Goal: Information Seeking & Learning: Find contact information

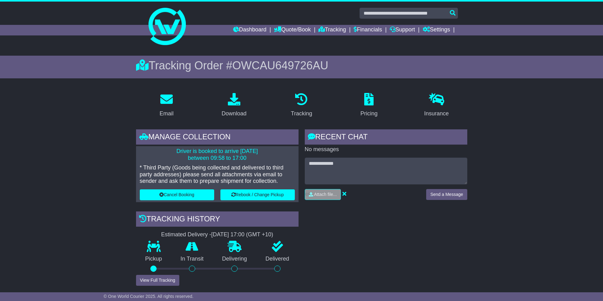
drag, startPoint x: 522, startPoint y: 236, endPoint x: 512, endPoint y: 114, distance: 122.1
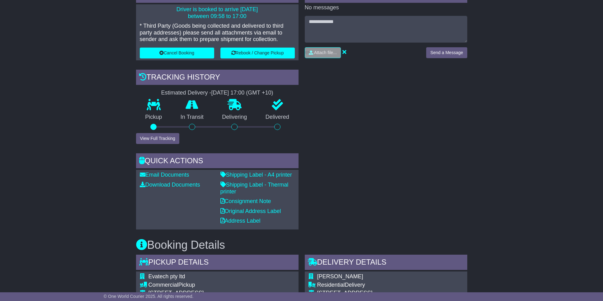
scroll to position [538, 0]
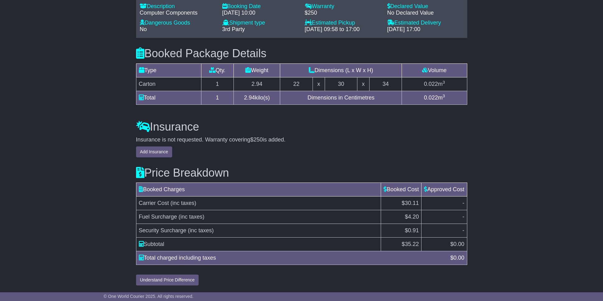
drag, startPoint x: 516, startPoint y: 215, endPoint x: 516, endPoint y: 219, distance: 3.7
click at [180, 283] on button "Understand Price Difference" at bounding box center [167, 280] width 63 height 11
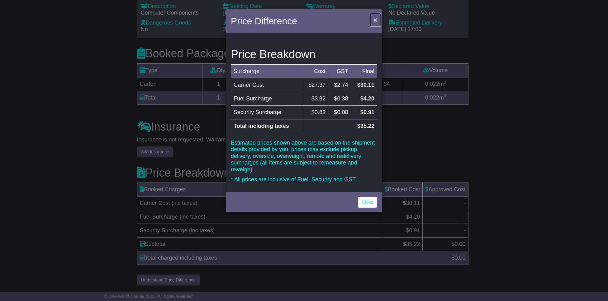
click at [377, 20] on button "×" at bounding box center [375, 19] width 10 height 13
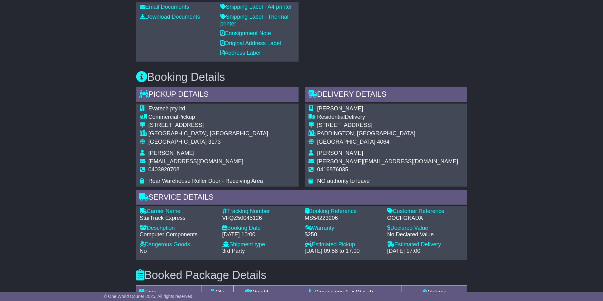
scroll to position [0, 0]
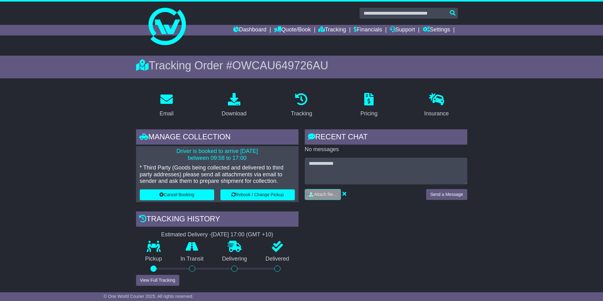
drag, startPoint x: 474, startPoint y: 201, endPoint x: 484, endPoint y: 68, distance: 133.0
click at [367, 99] on icon at bounding box center [368, 99] width 9 height 12
drag, startPoint x: 440, startPoint y: 66, endPoint x: 434, endPoint y: 17, distance: 49.6
click at [400, 29] on link "Support" at bounding box center [402, 30] width 25 height 11
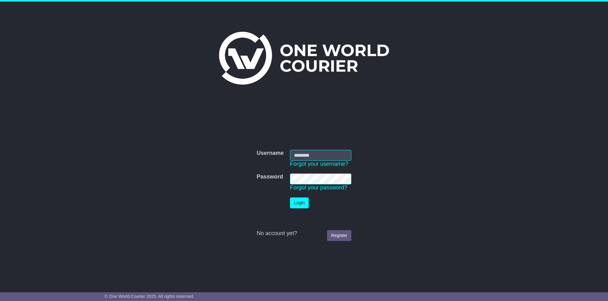
type input "**********"
click at [298, 201] on button "Login" at bounding box center [299, 203] width 19 height 11
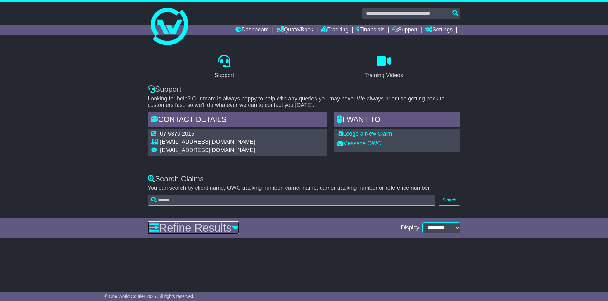
click at [229, 227] on link "Refine Results" at bounding box center [193, 228] width 91 height 13
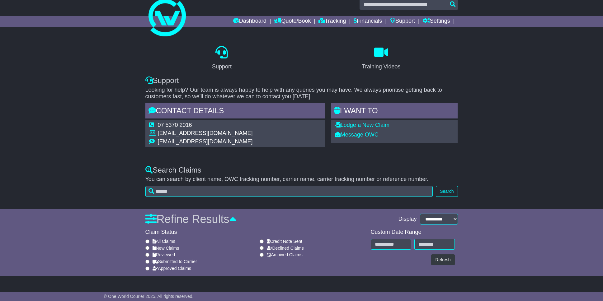
scroll to position [11, 0]
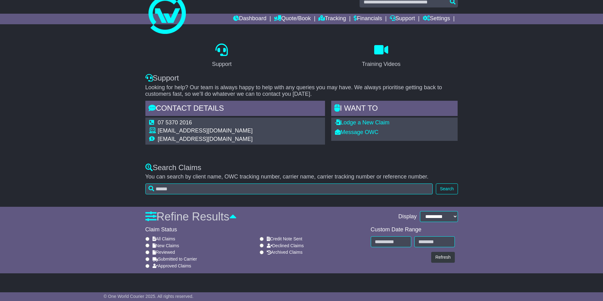
click at [90, 39] on div "Support Training Videos Support Looking for help? Our team is always happy to h…" at bounding box center [301, 96] width 603 height 122
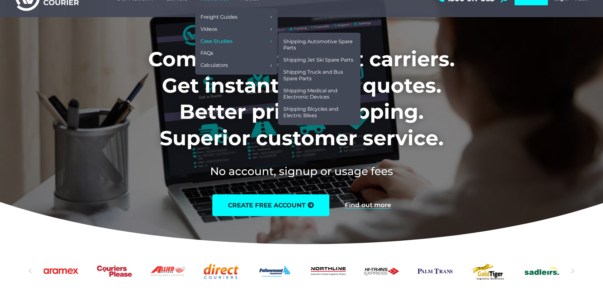
scroll to position [31, 0]
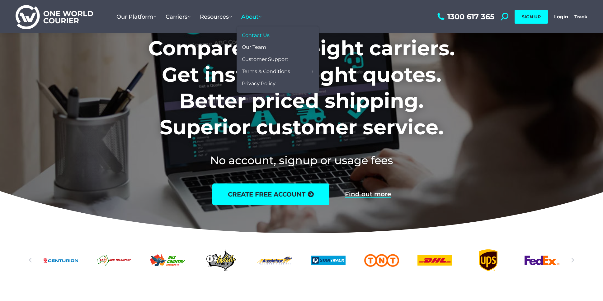
click at [265, 36] on span "Contact Us" at bounding box center [256, 35] width 28 height 7
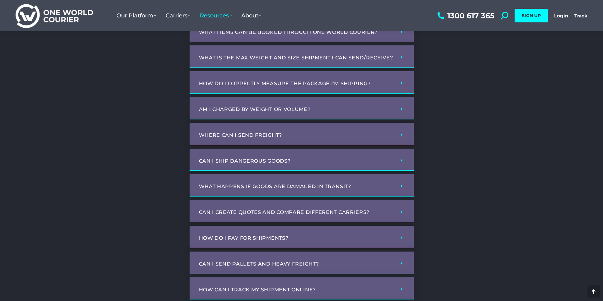
scroll to position [280, 0]
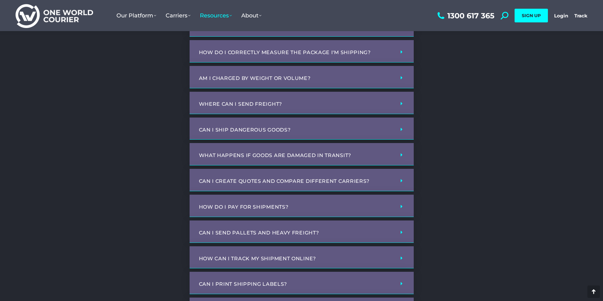
click at [326, 121] on div "Can I ship dangerous goods?" at bounding box center [302, 129] width 224 height 22
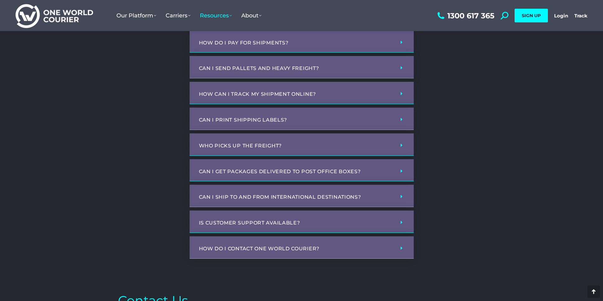
scroll to position [592, 0]
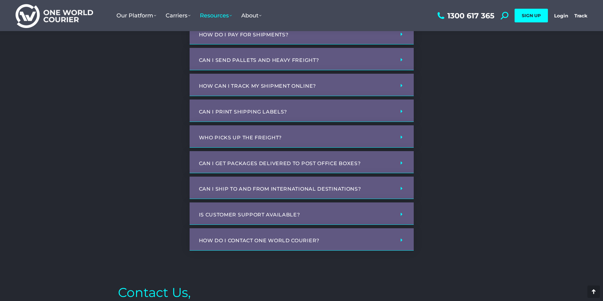
click at [325, 217] on div "Is customer support available?" at bounding box center [302, 214] width 224 height 22
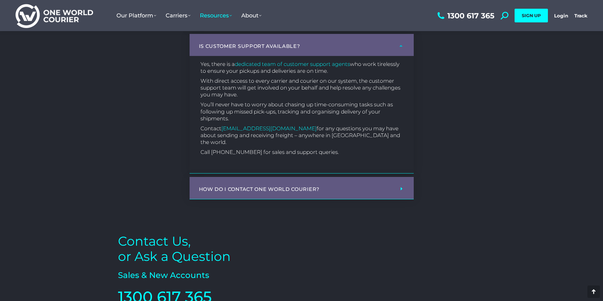
scroll to position [778, 0]
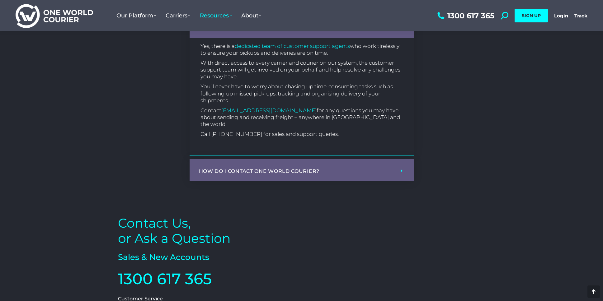
click at [303, 168] on link "How do I contact One World Courier?" at bounding box center [259, 171] width 121 height 6
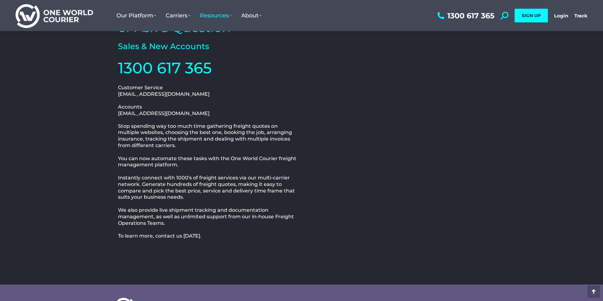
scroll to position [1029, 0]
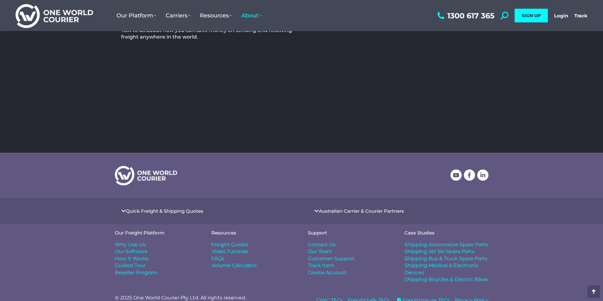
scroll to position [204, 0]
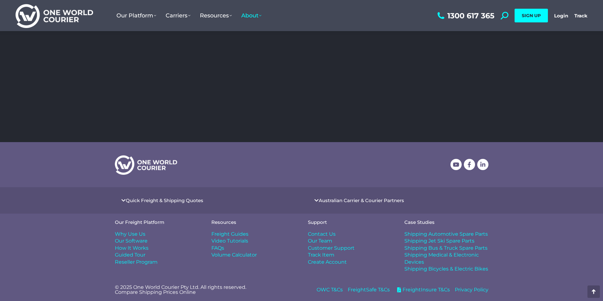
click at [180, 199] on link "Quick Freight & Shipping Quotes" at bounding box center [165, 200] width 78 height 5
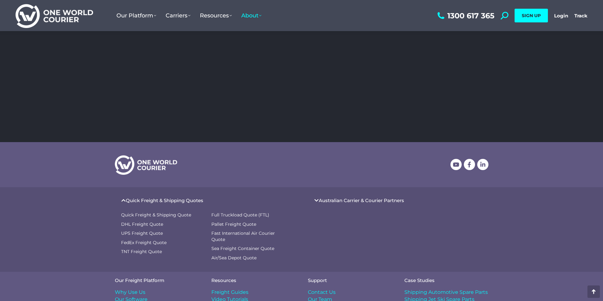
click at [370, 199] on link "Australian Carrier & Courier Partners" at bounding box center [361, 200] width 85 height 5
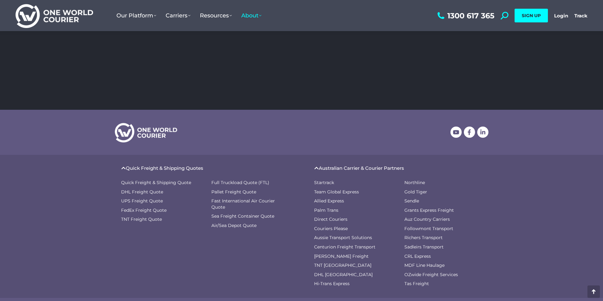
scroll to position [0, 0]
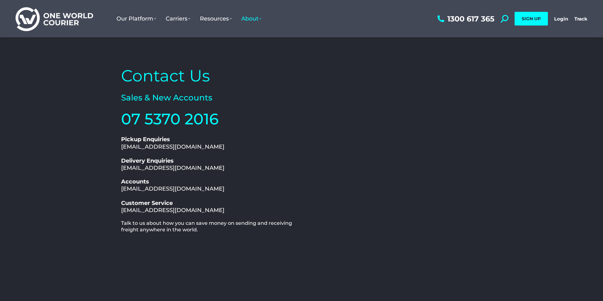
drag, startPoint x: 538, startPoint y: 204, endPoint x: 529, endPoint y: 33, distance: 170.9
